Goal: Feedback & Contribution: Submit feedback/report problem

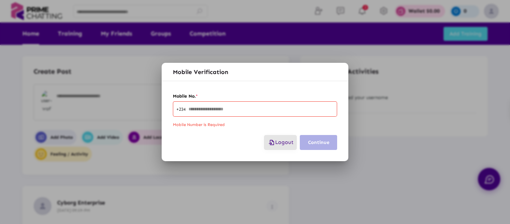
click at [275, 136] on button "Logout" at bounding box center [280, 142] width 33 height 15
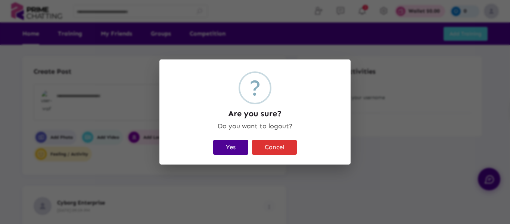
click at [248, 140] on button "Yes" at bounding box center [230, 147] width 35 height 15
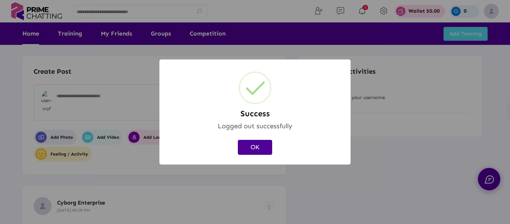
click at [250, 144] on button "OK" at bounding box center [255, 147] width 34 height 15
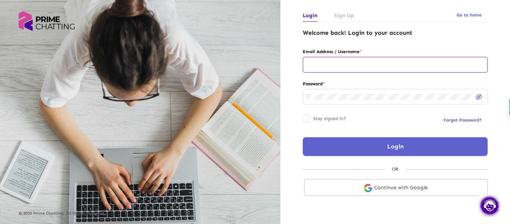
type input "**********"
click at [377, 65] on input "**********" at bounding box center [395, 65] width 178 height 6
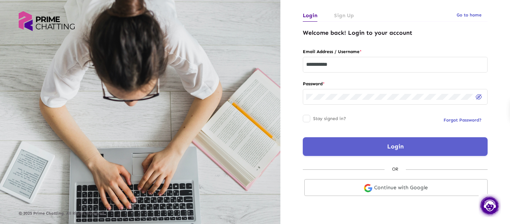
click at [327, 137] on div "Login" at bounding box center [395, 146] width 185 height 20
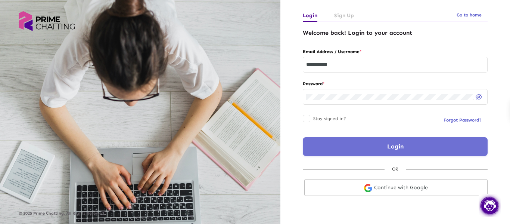
click at [317, 151] on button "Login" at bounding box center [395, 146] width 185 height 19
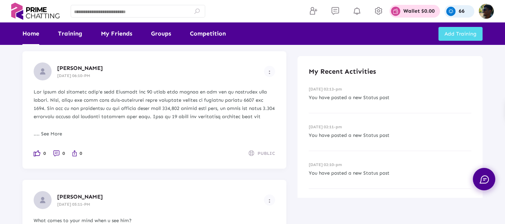
scroll to position [1342, 0]
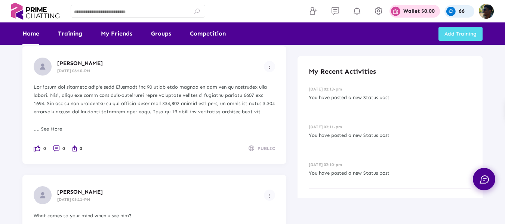
click at [217, 150] on div "0 0 0 PUBLIC" at bounding box center [154, 148] width 241 height 8
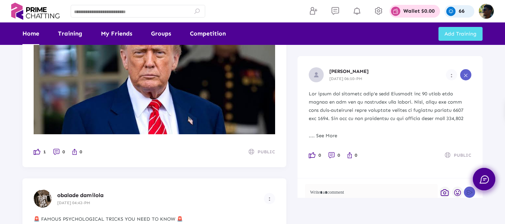
scroll to position [1536, 0]
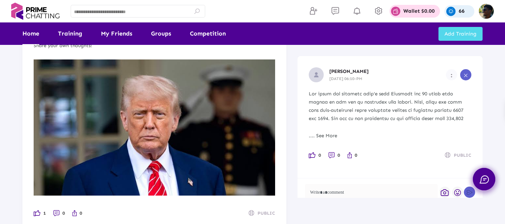
click at [140, 15] on input at bounding box center [138, 12] width 128 height 5
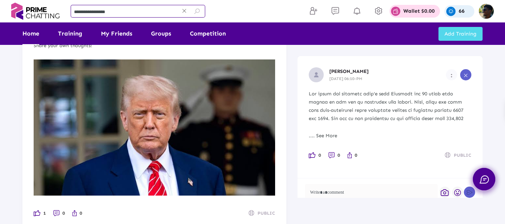
type input "**********"
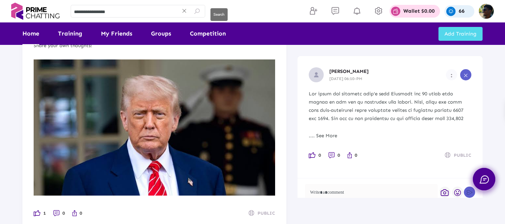
click at [201, 15] on button at bounding box center [197, 11] width 16 height 13
click at [198, 13] on icon at bounding box center [197, 11] width 7 height 7
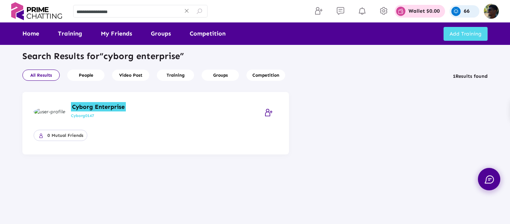
click at [90, 105] on mark "Cyborg Enterprise" at bounding box center [98, 106] width 55 height 9
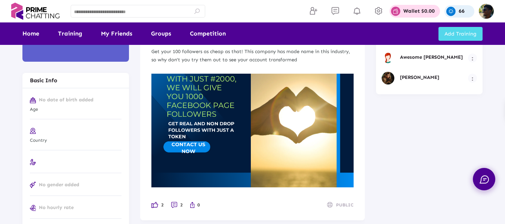
scroll to position [220, 0]
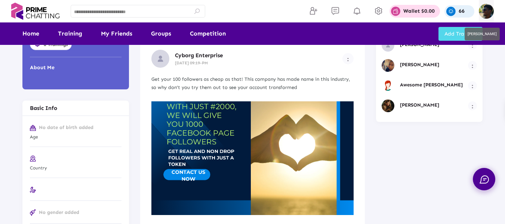
click at [491, 12] on img at bounding box center [486, 11] width 15 height 15
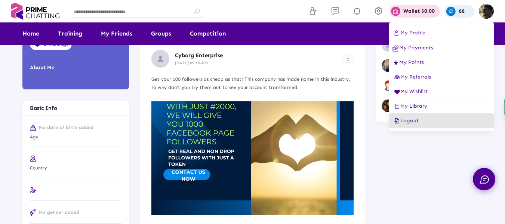
click at [403, 124] on button "Logout" at bounding box center [441, 120] width 105 height 15
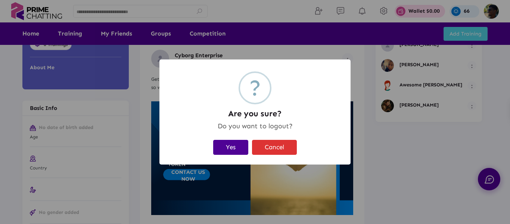
click at [235, 142] on button "Yes" at bounding box center [230, 147] width 35 height 15
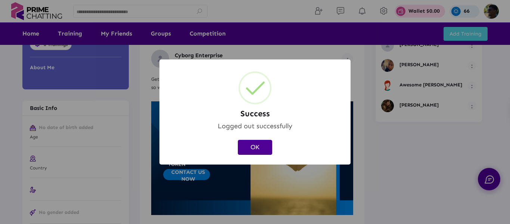
click at [256, 149] on button "OK" at bounding box center [255, 147] width 34 height 15
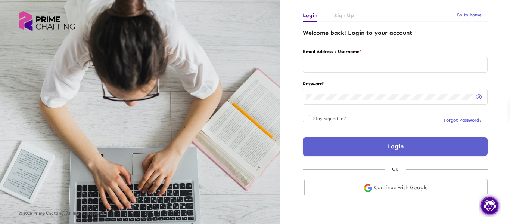
type input "**********"
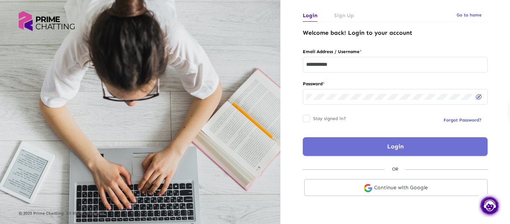
click at [328, 137] on button "Login" at bounding box center [395, 146] width 185 height 19
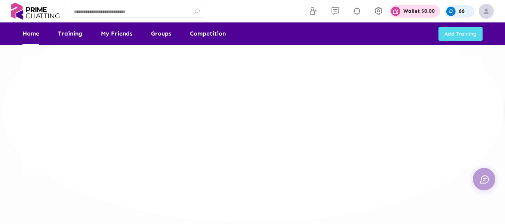
click at [129, 12] on input at bounding box center [138, 12] width 128 height 5
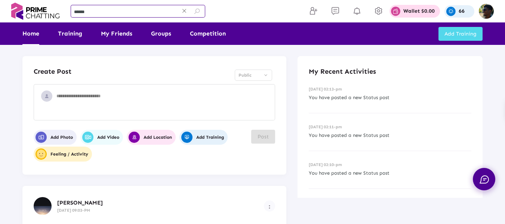
type input "******"
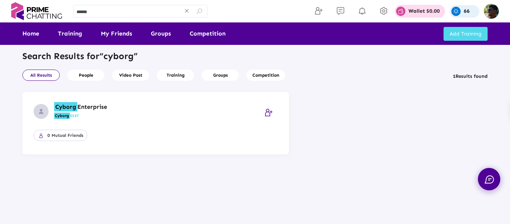
click at [86, 105] on h5 "Cyborg Enterprise" at bounding box center [157, 106] width 207 height 7
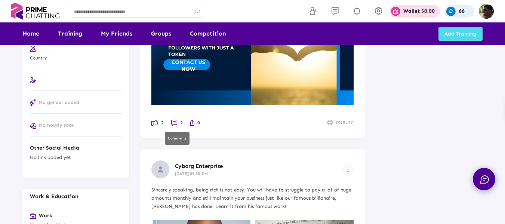
click at [174, 120] on img at bounding box center [174, 123] width 6 height 6
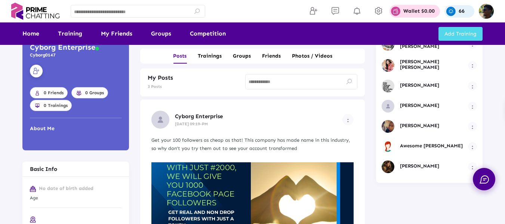
scroll to position [95, 0]
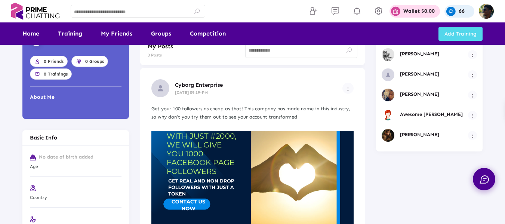
scroll to position [161, 0]
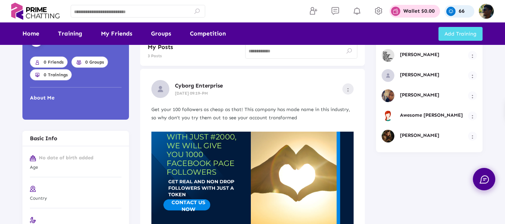
click at [350, 90] on button "Example icon-button with a menu" at bounding box center [347, 88] width 11 height 11
click at [340, 99] on icon at bounding box center [342, 101] width 9 height 7
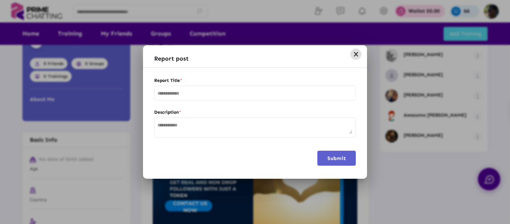
scroll to position [0, 0]
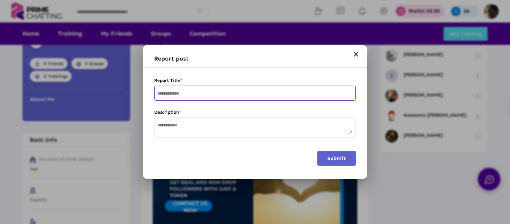
click at [206, 91] on input "text" at bounding box center [255, 93] width 195 height 5
type input "**********"
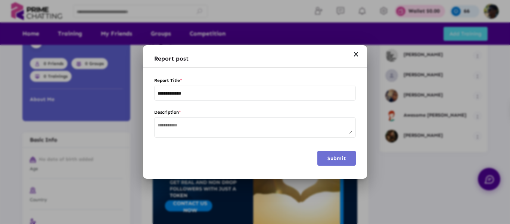
click at [340, 154] on button "Submit" at bounding box center [337, 158] width 38 height 15
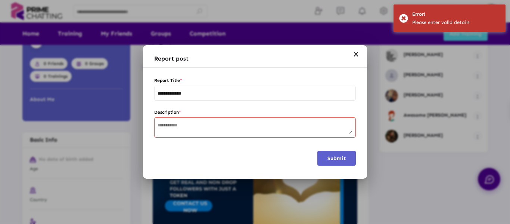
click at [204, 121] on div at bounding box center [255, 126] width 195 height 21
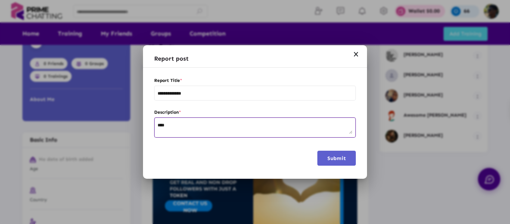
type textarea "****"
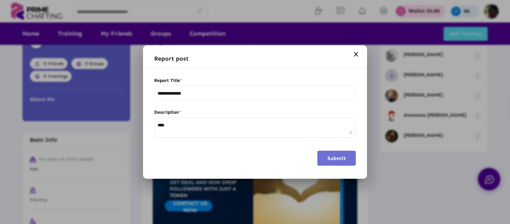
click at [331, 152] on button "Submit" at bounding box center [337, 158] width 38 height 15
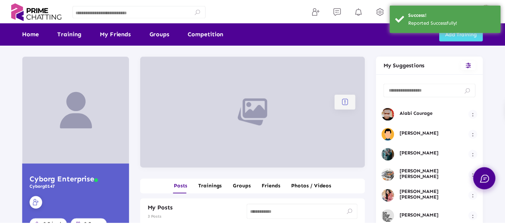
scroll to position [161, 0]
